Goal: Task Accomplishment & Management: Manage account settings

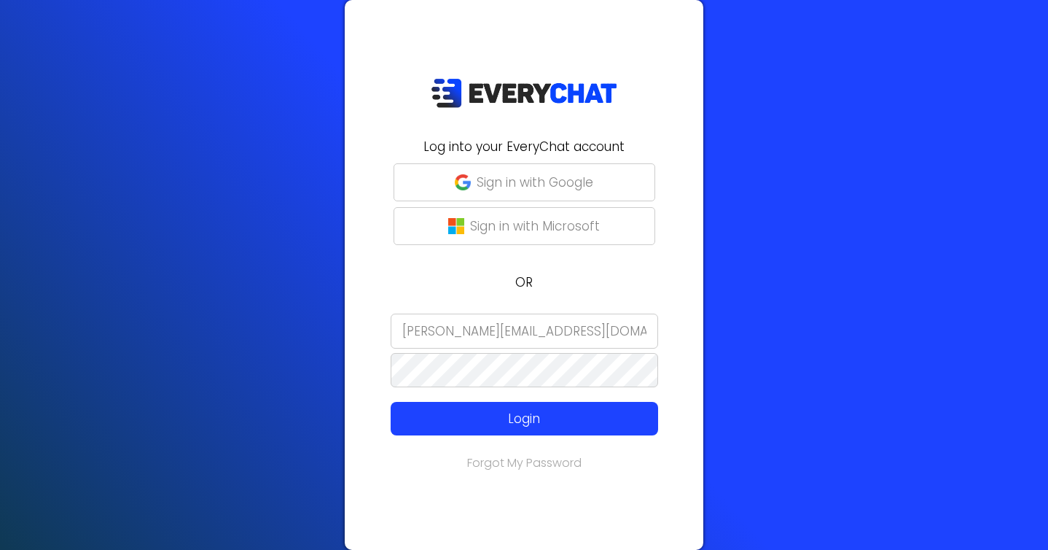
click at [536, 324] on input "megan@evergreenlls.com" at bounding box center [525, 330] width 268 height 35
type input "[EMAIL_ADDRESS][DOMAIN_NAME]"
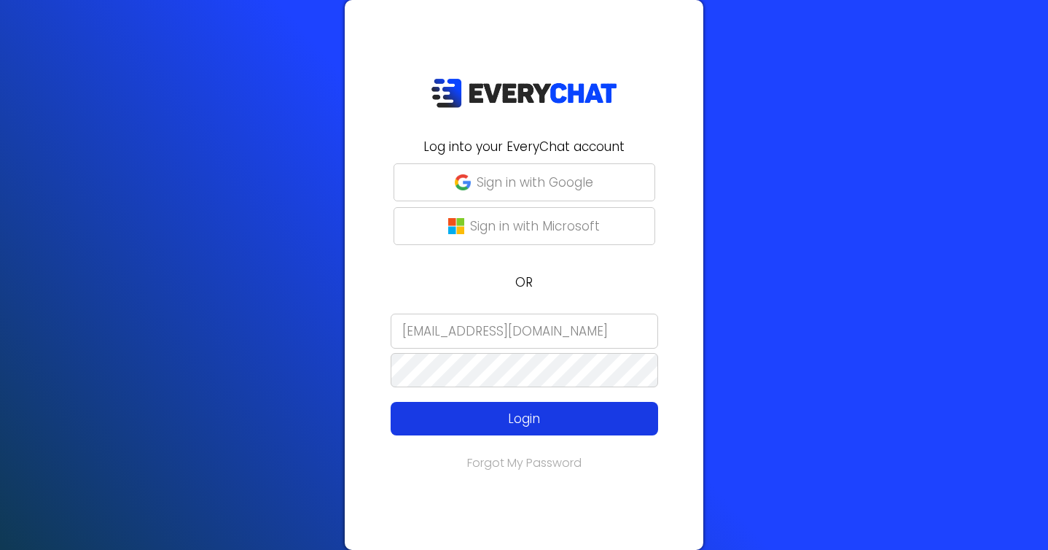
click at [547, 410] on p "Login" at bounding box center [525, 418] width 214 height 19
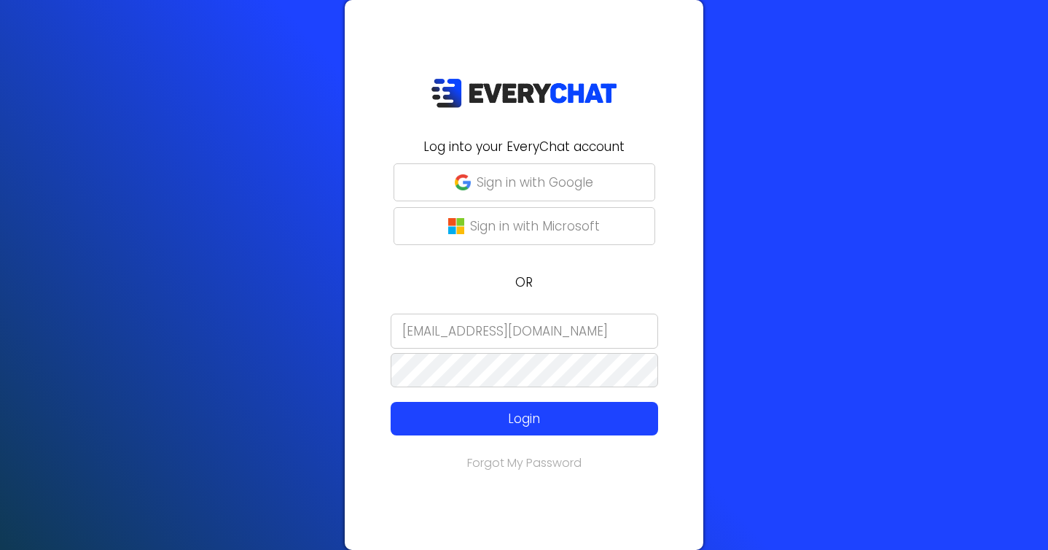
click at [509, 326] on input "[EMAIL_ADDRESS][DOMAIN_NAME]" at bounding box center [525, 330] width 268 height 35
click at [451, 337] on input "[PERSON_NAME]" at bounding box center [525, 330] width 268 height 35
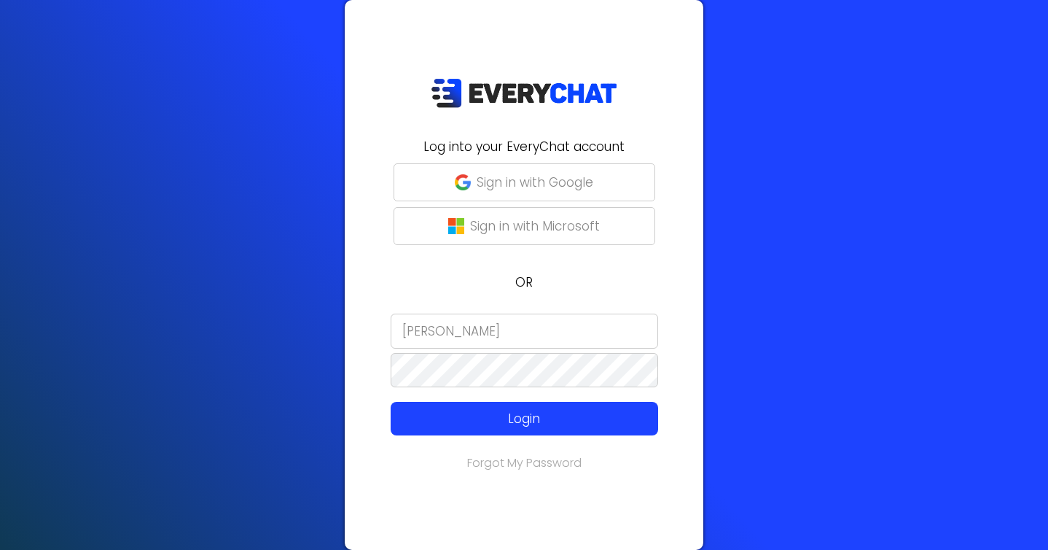
click at [451, 337] on input "[PERSON_NAME]" at bounding box center [525, 330] width 268 height 35
type input "h"
type input "[EMAIL_ADDRESS][DOMAIN_NAME]"
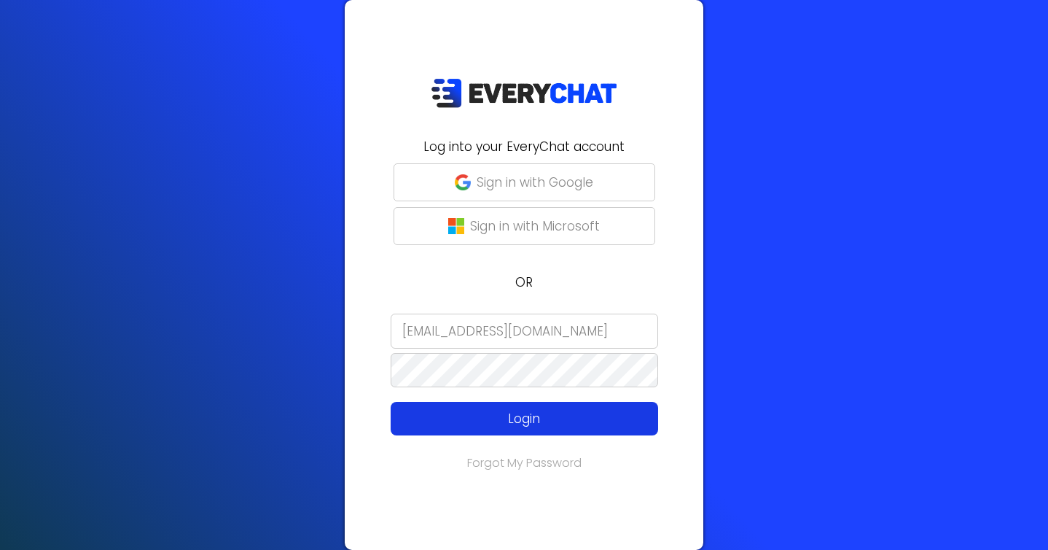
click at [507, 411] on p "Login" at bounding box center [525, 418] width 214 height 19
